Goal: Communication & Community: Answer question/provide support

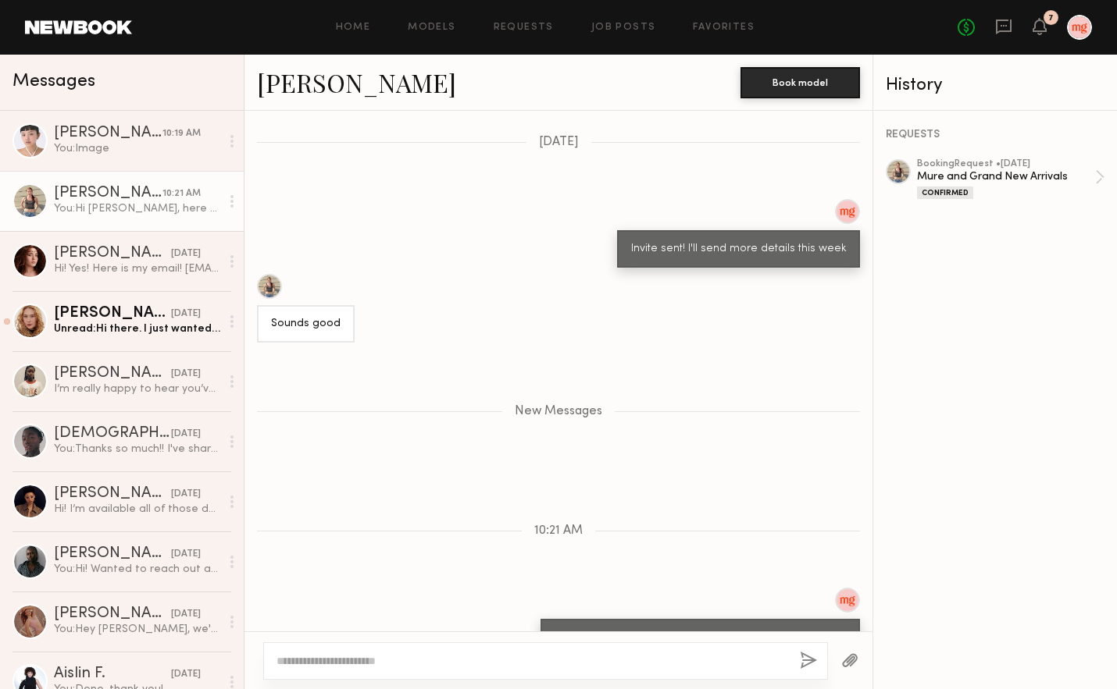
scroll to position [2538, 0]
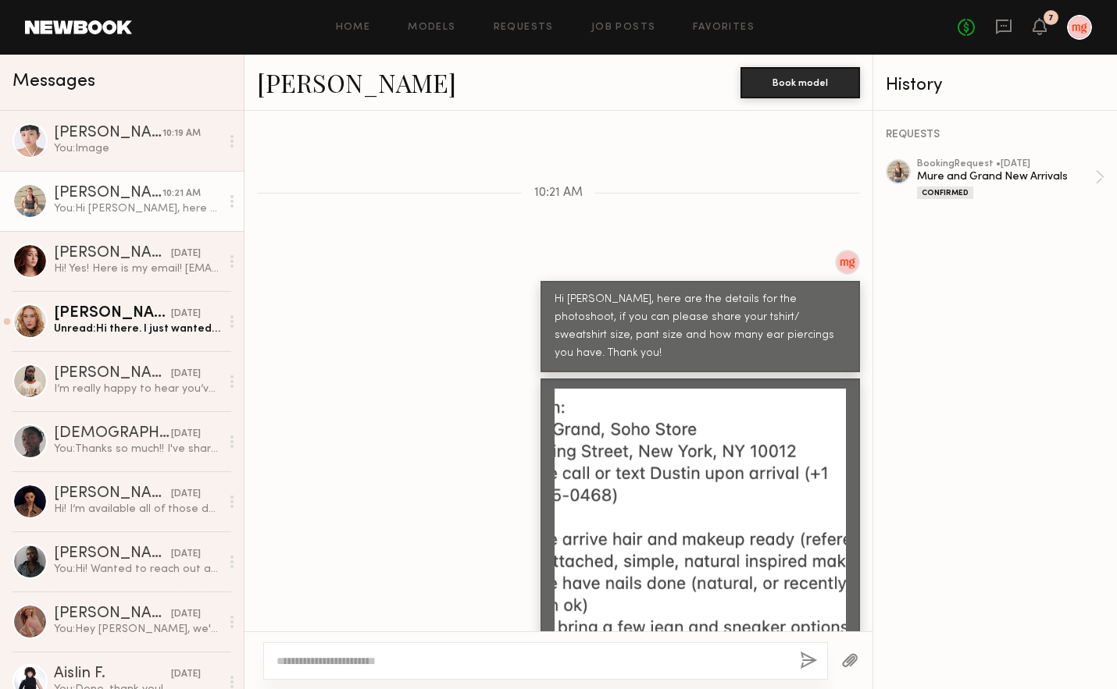
click at [1049, 14] on div "7" at bounding box center [1050, 18] width 5 height 9
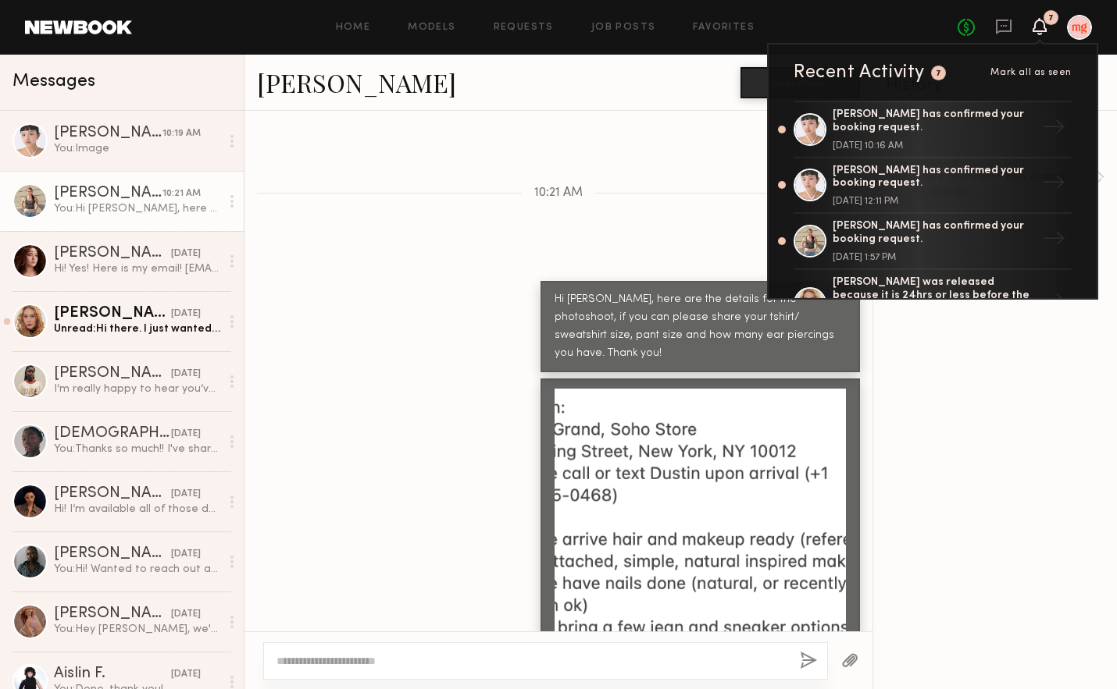
click at [1049, 14] on div "7" at bounding box center [1050, 18] width 5 height 9
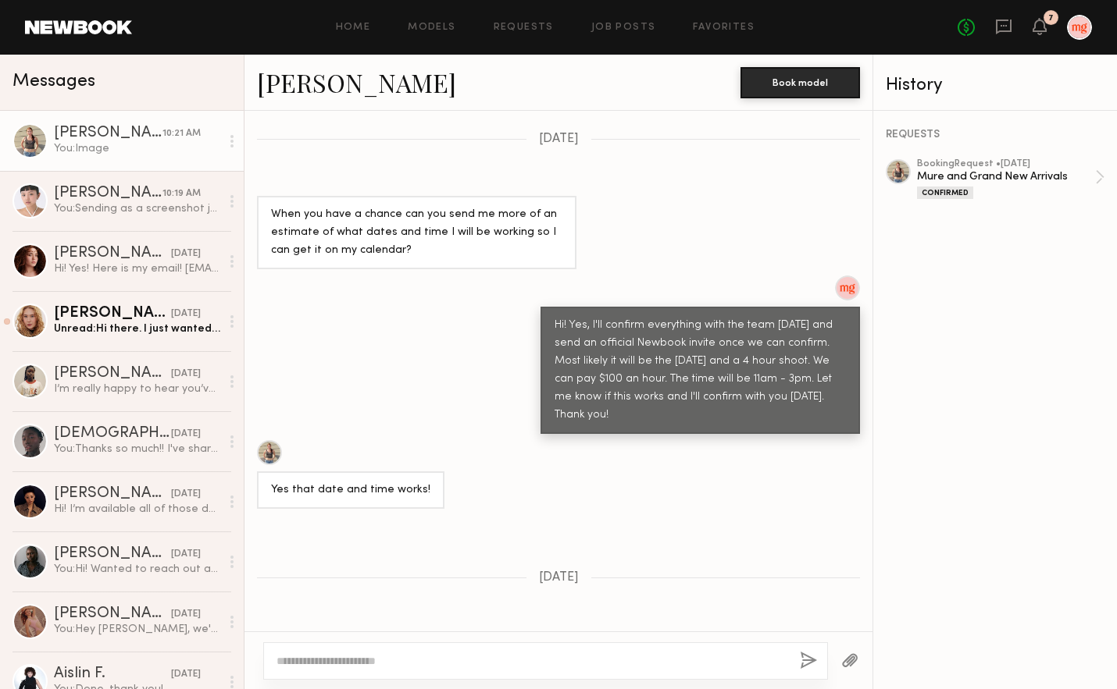
scroll to position [1808, 0]
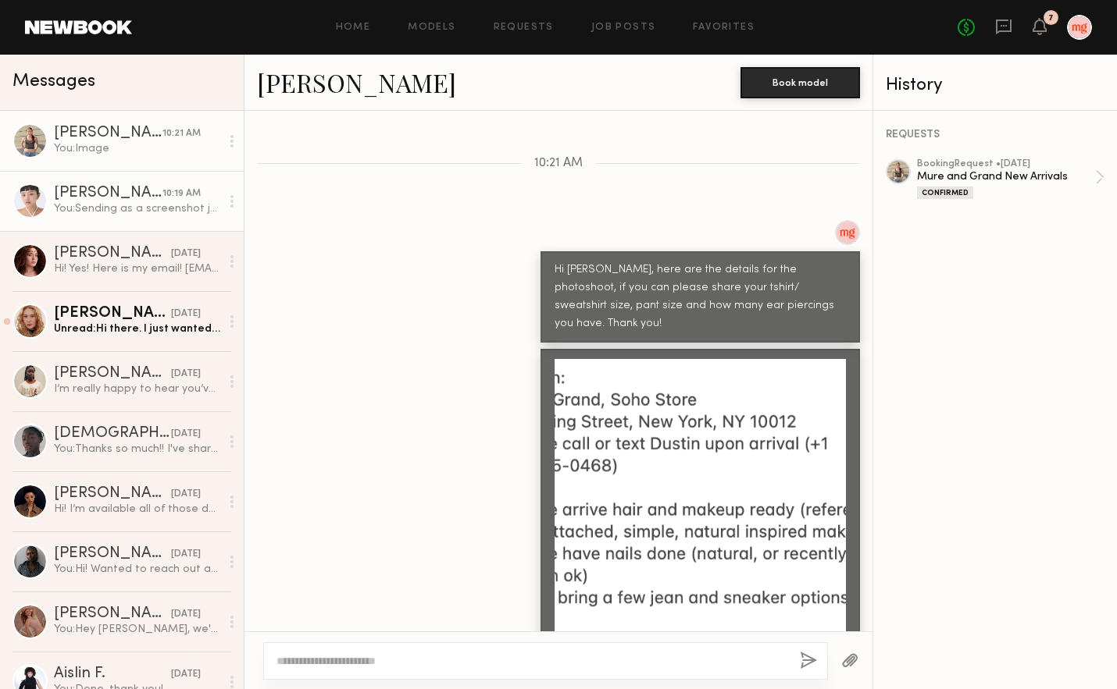
click at [144, 210] on div "You: Sending as a screenshot just to be safe. Thank you!" at bounding box center [137, 208] width 166 height 15
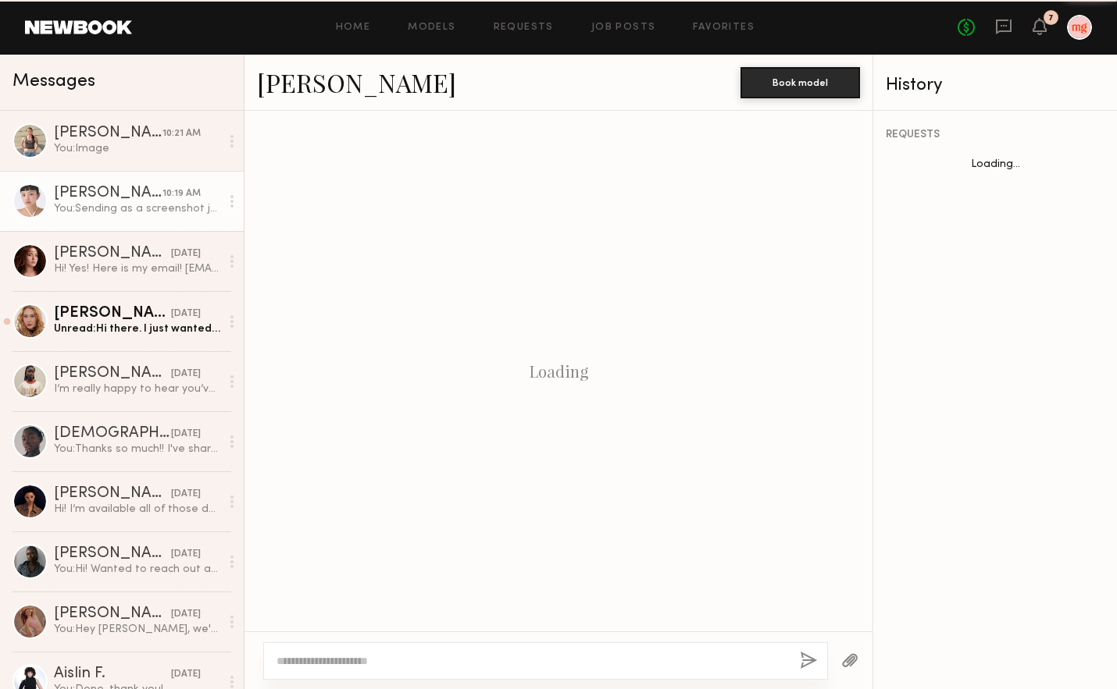
scroll to position [1448, 0]
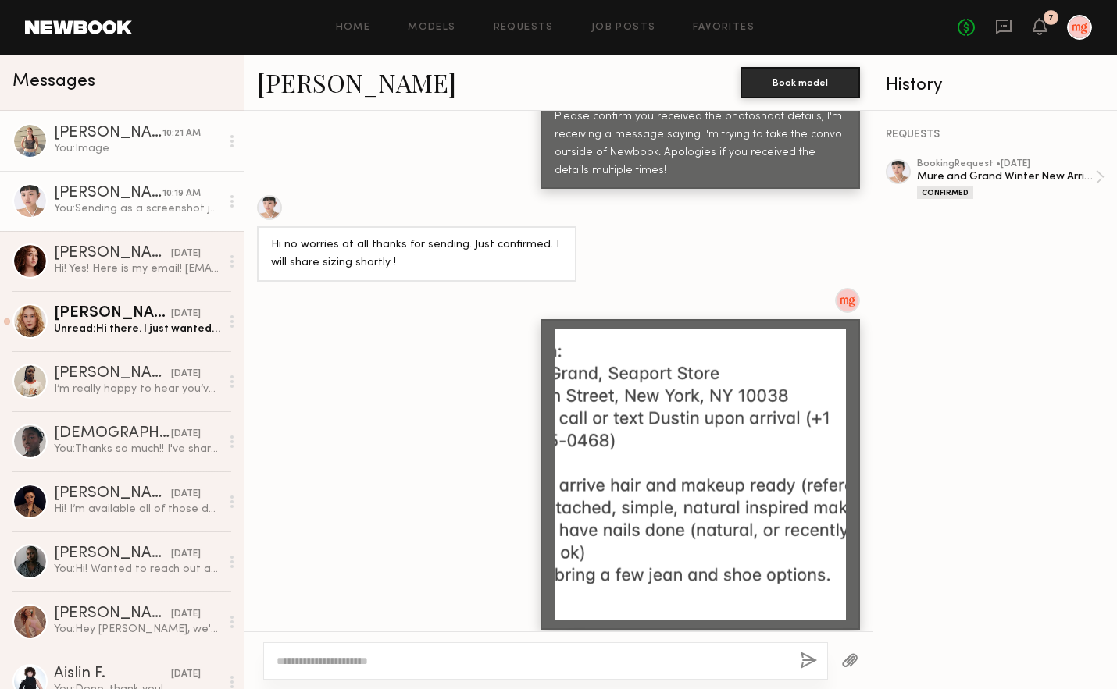
click at [138, 134] on div "[PERSON_NAME]" at bounding box center [108, 134] width 109 height 16
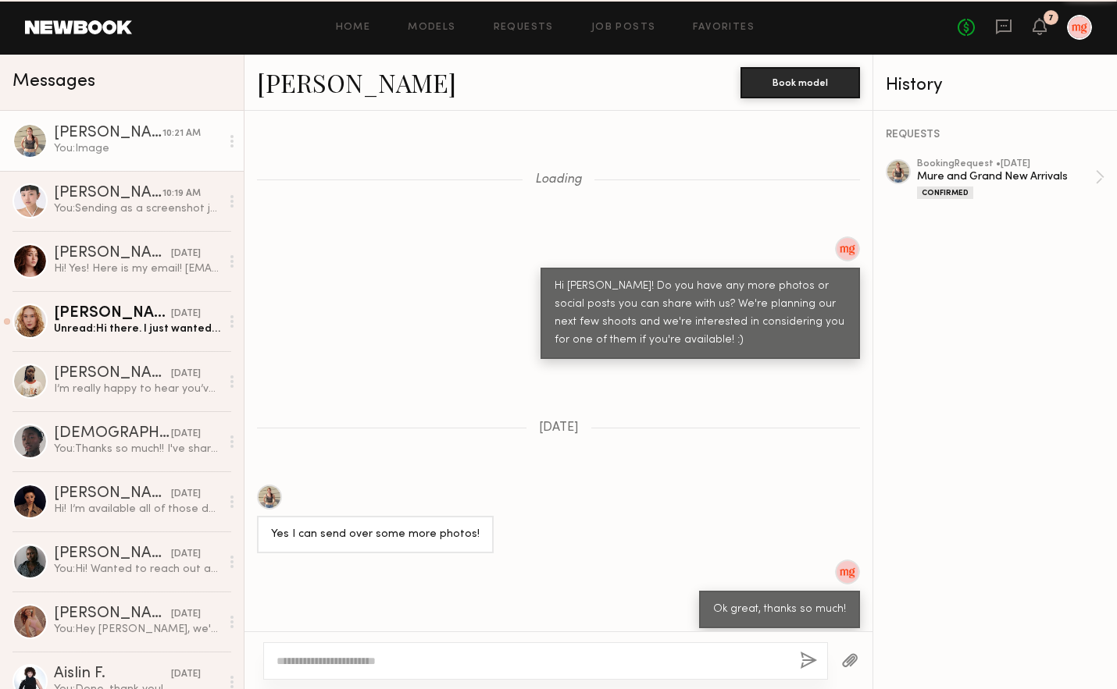
scroll to position [1808, 0]
